Goal: Check status: Check status

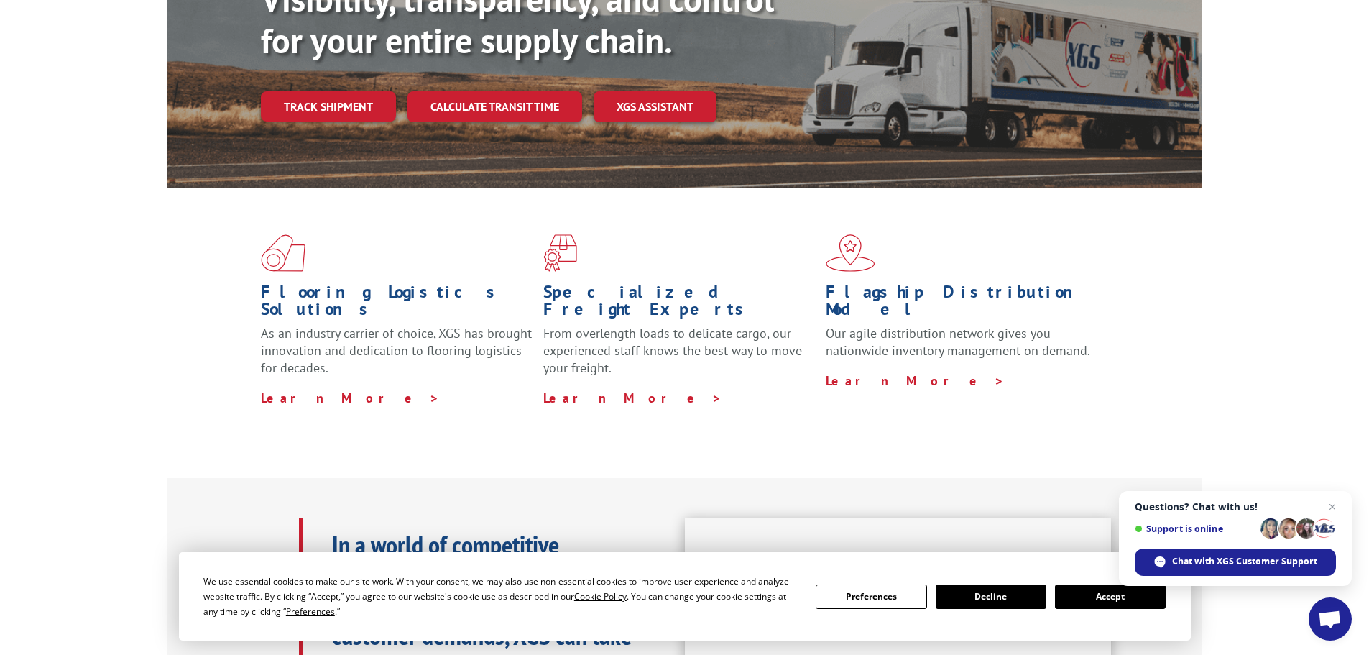
scroll to position [287, 0]
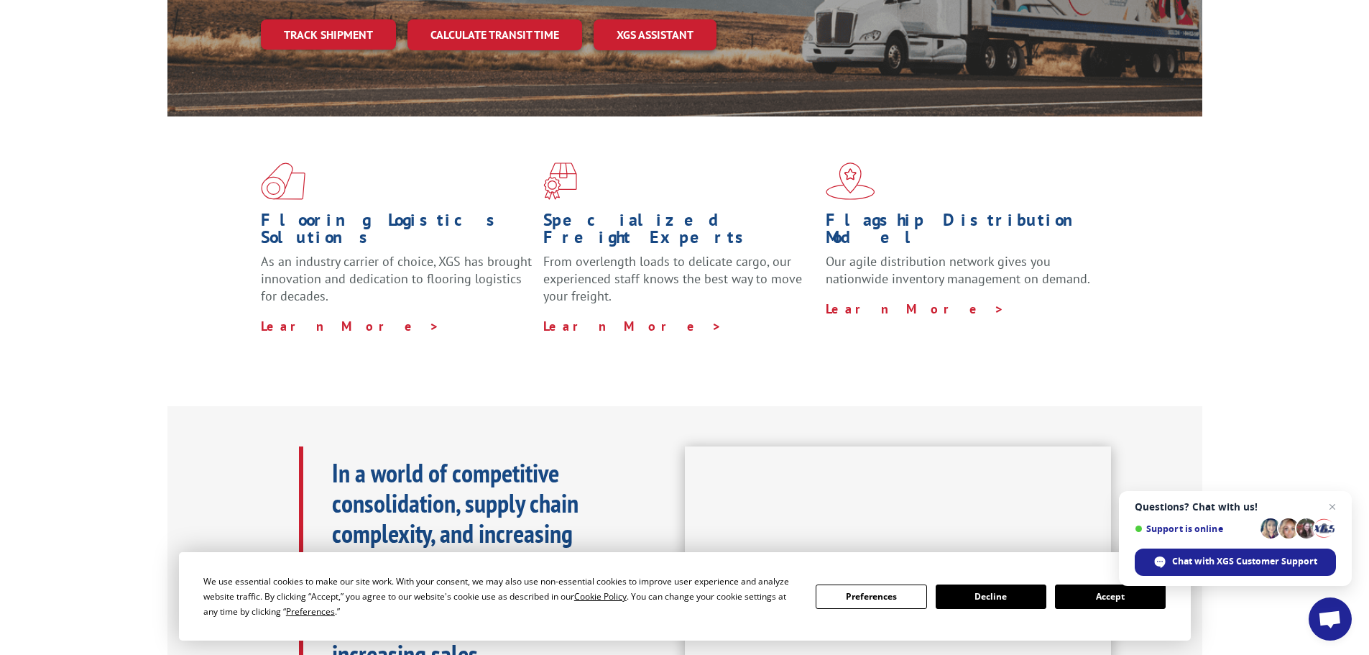
click at [1112, 605] on button "Accept" at bounding box center [1110, 596] width 111 height 24
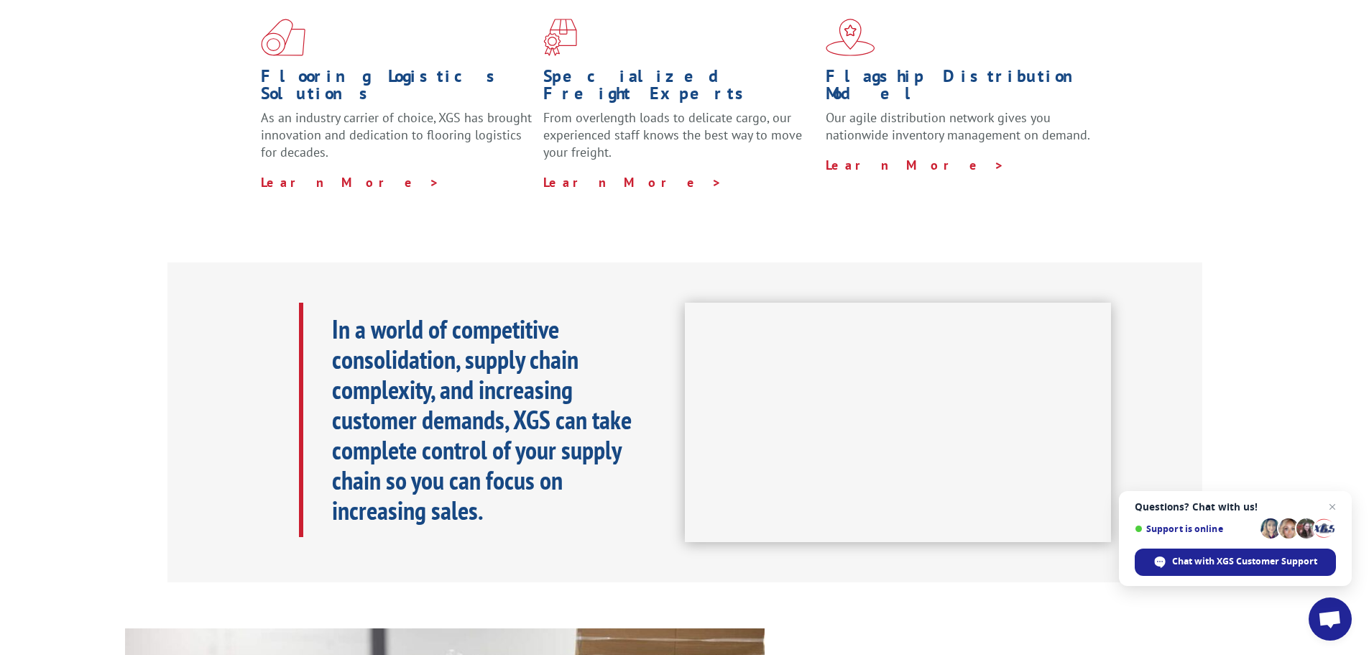
scroll to position [144, 0]
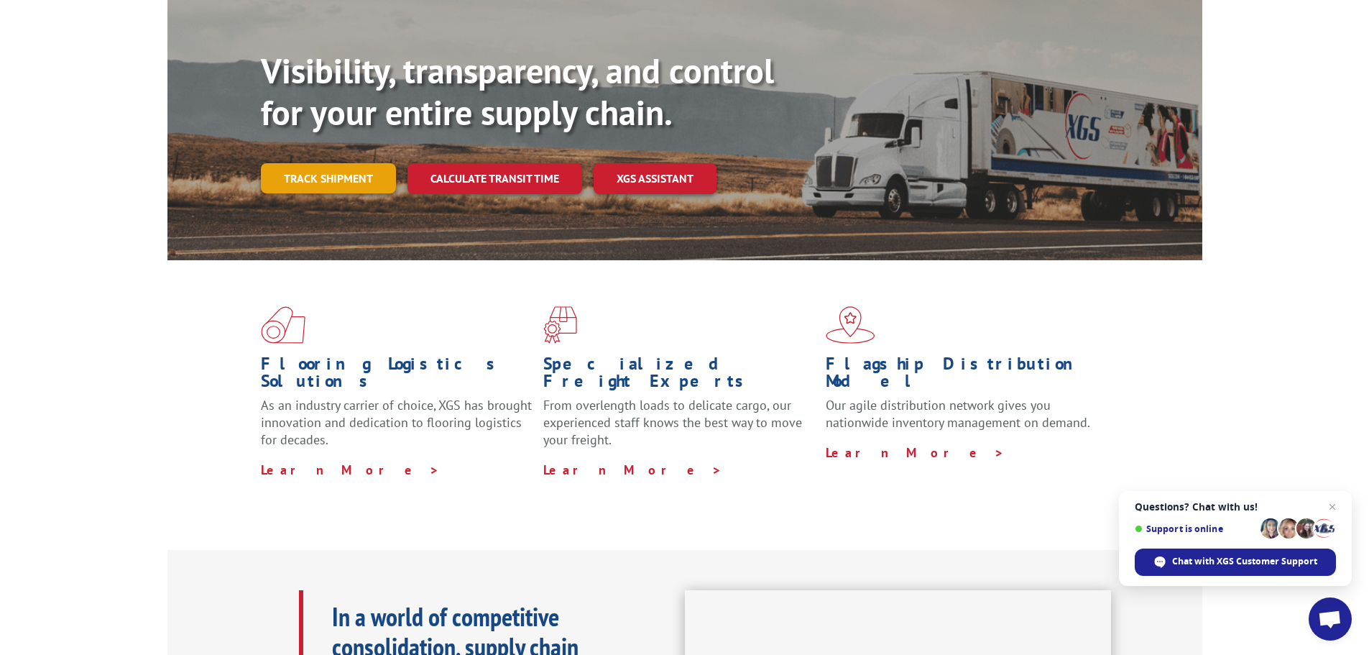
click at [344, 163] on link "Track shipment" at bounding box center [328, 178] width 135 height 30
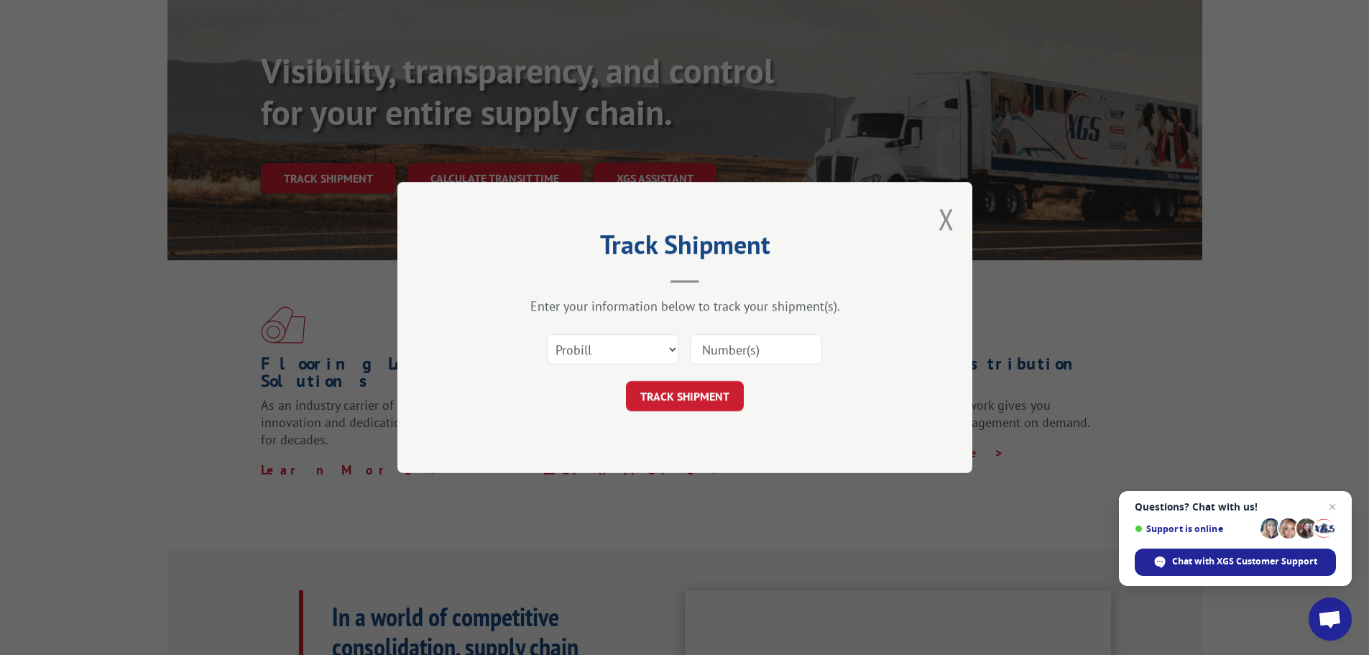
click at [726, 353] on input at bounding box center [756, 349] width 132 height 30
paste input "17235231BOL"
type input "17235231BOL"
click at [710, 397] on button "TRACK SHIPMENT" at bounding box center [685, 396] width 118 height 30
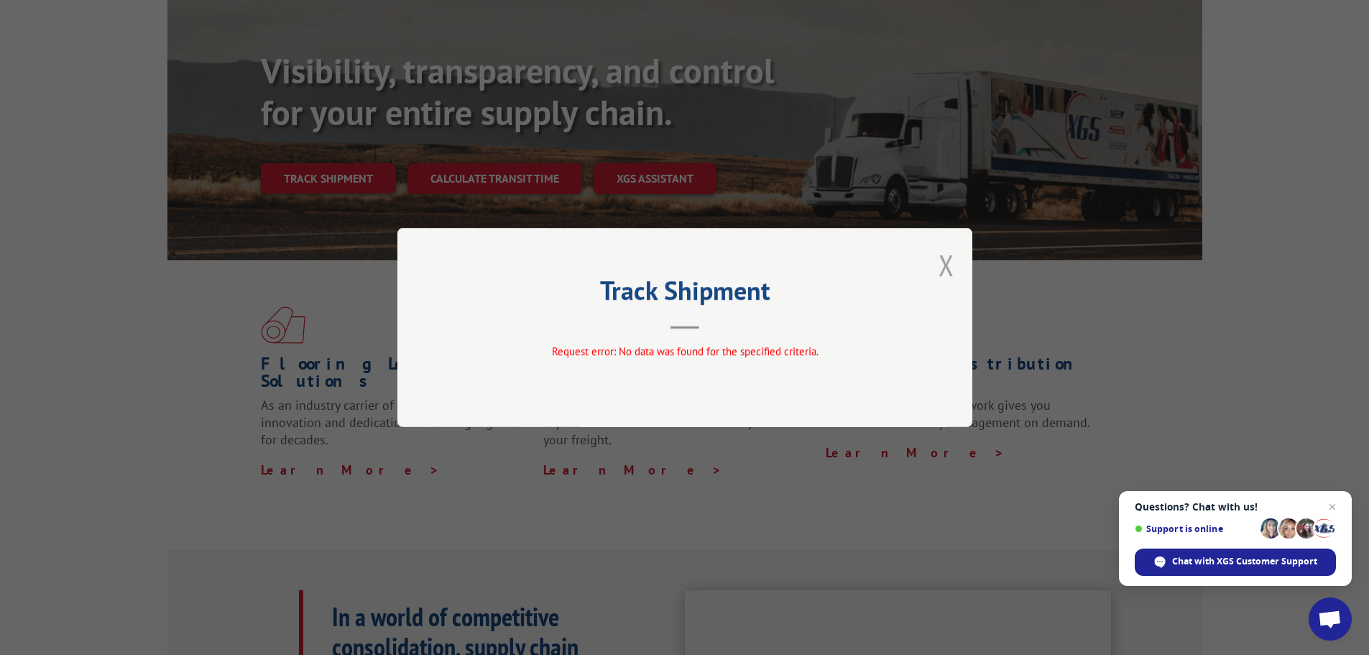
click at [952, 268] on button "Close modal" at bounding box center [946, 265] width 16 height 38
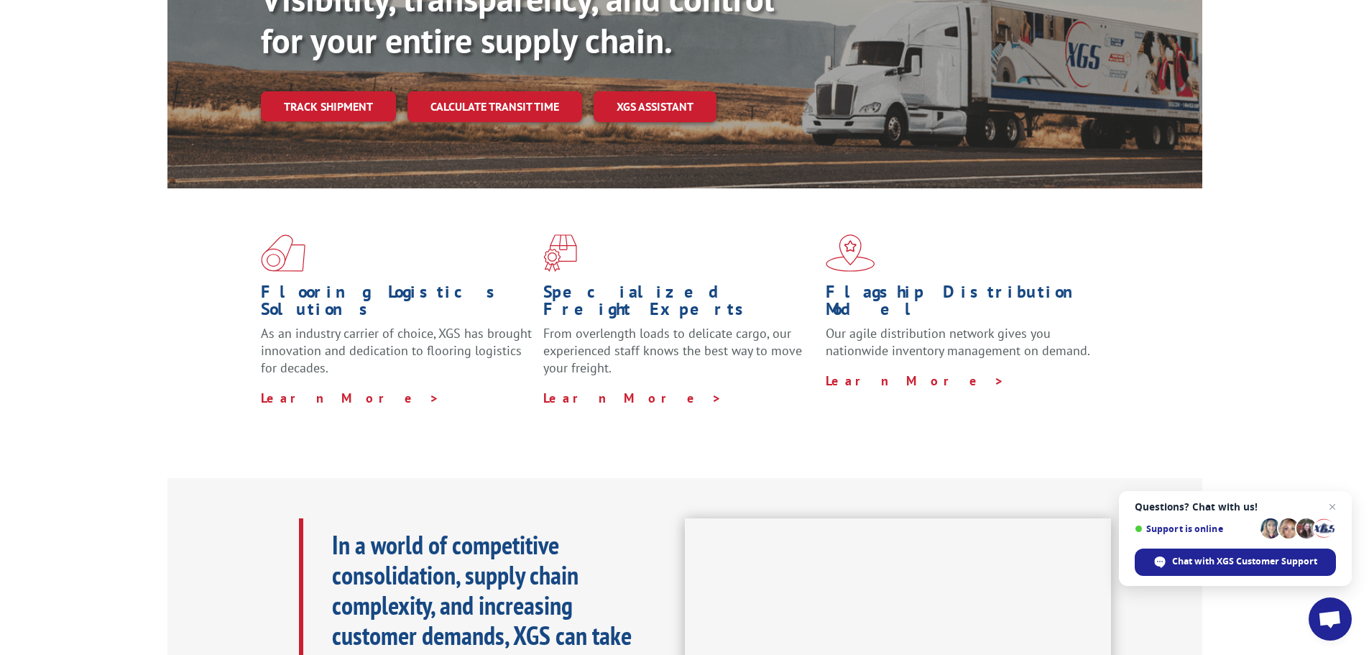
scroll to position [0, 0]
